Goal: Task Accomplishment & Management: Use online tool/utility

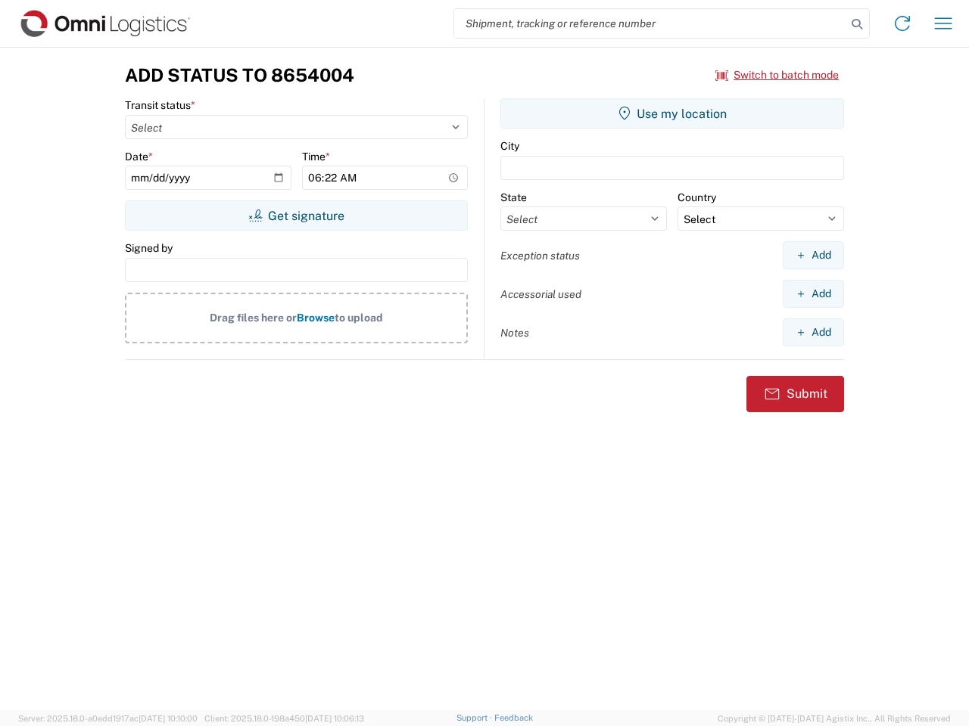
click at [650, 23] on input "search" at bounding box center [650, 23] width 392 height 29
click at [857, 24] on icon at bounding box center [856, 24] width 21 height 21
click at [902, 23] on icon at bounding box center [902, 23] width 24 height 24
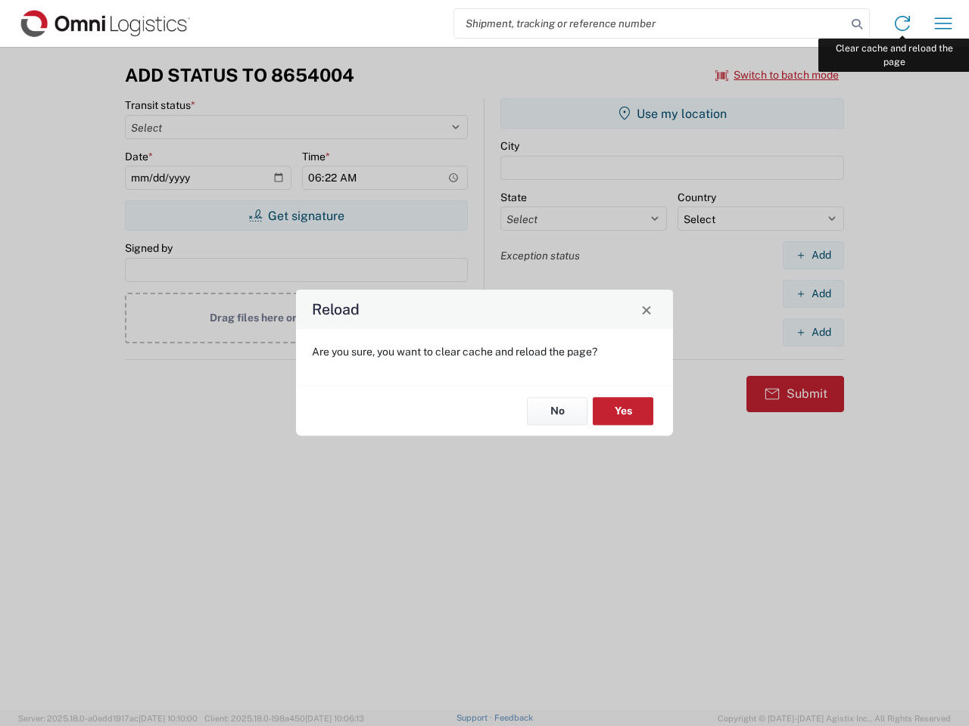
click at [943, 23] on div "Reload Are you sure, you want to clear cache and reload the page? No Yes" at bounding box center [484, 363] width 969 height 726
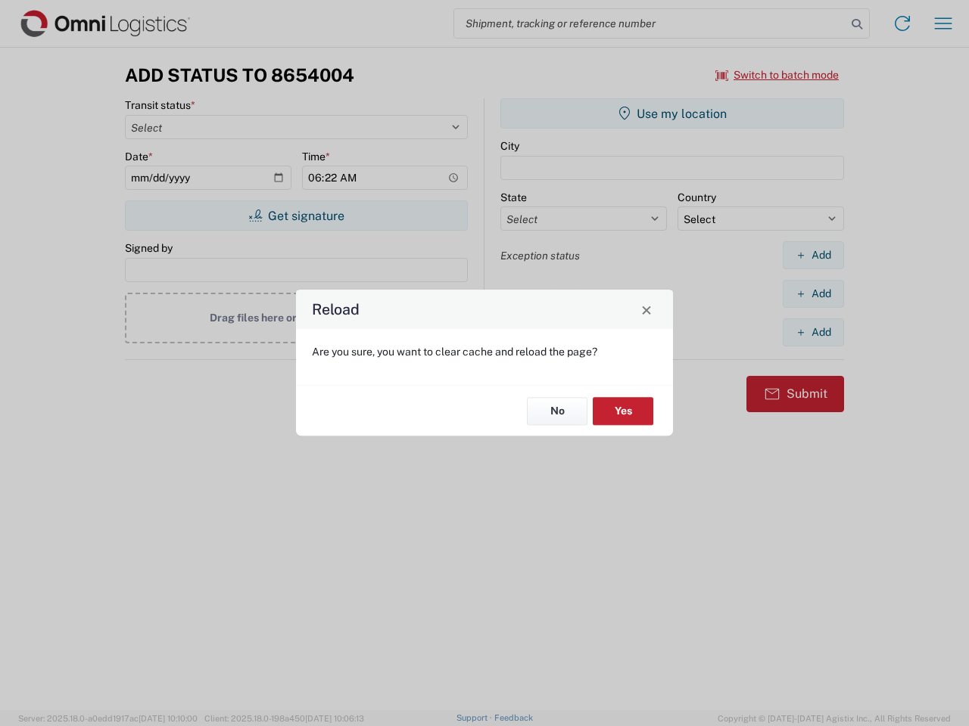
click at [777, 75] on div "Reload Are you sure, you want to clear cache and reload the page? No Yes" at bounding box center [484, 363] width 969 height 726
click at [296, 216] on div "Reload Are you sure, you want to clear cache and reload the page? No Yes" at bounding box center [484, 363] width 969 height 726
click at [672, 114] on div "Reload Are you sure, you want to clear cache and reload the page? No Yes" at bounding box center [484, 363] width 969 height 726
click at [813, 255] on div "Reload Are you sure, you want to clear cache and reload the page? No Yes" at bounding box center [484, 363] width 969 height 726
click at [813, 294] on div "Reload Are you sure, you want to clear cache and reload the page? No Yes" at bounding box center [484, 363] width 969 height 726
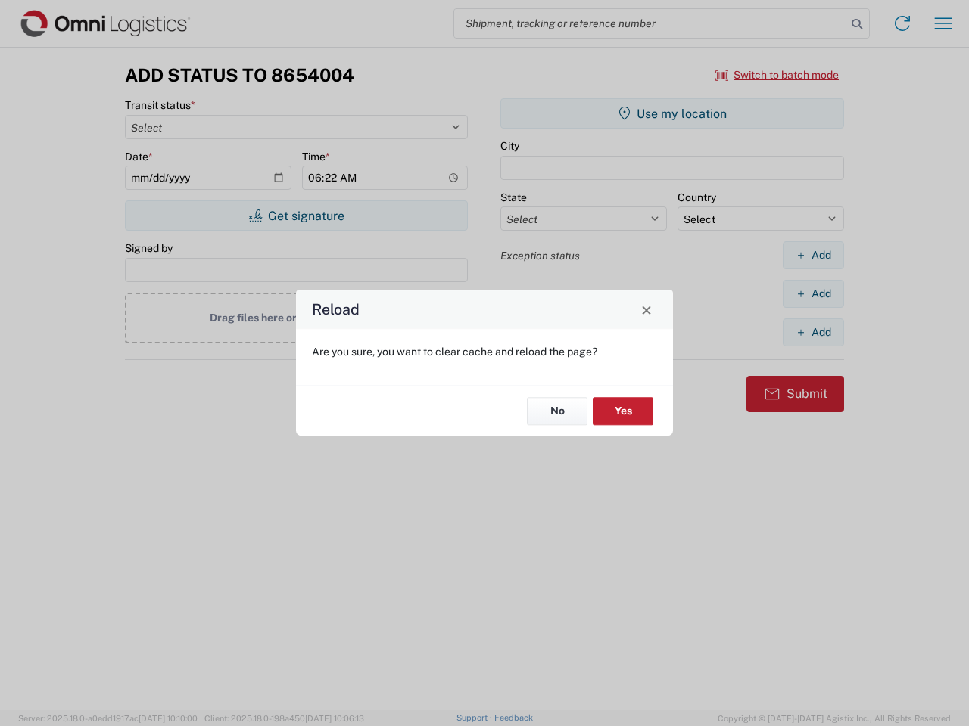
click at [813, 332] on div "Reload Are you sure, you want to clear cache and reload the page? No Yes" at bounding box center [484, 363] width 969 height 726
